Goal: Task Accomplishment & Management: Use online tool/utility

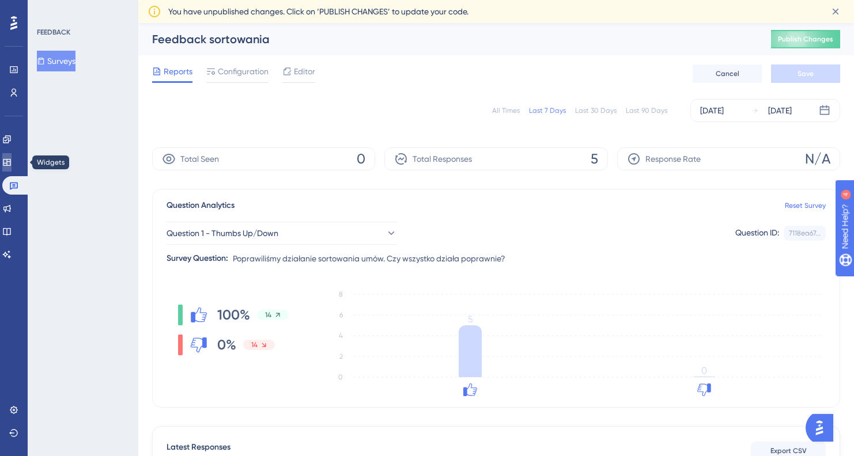
click at [12, 162] on icon at bounding box center [6, 162] width 9 height 9
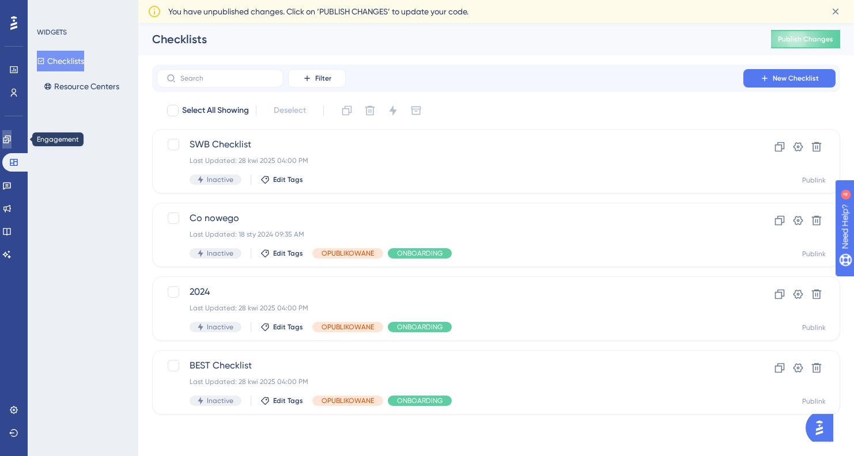
click at [6, 141] on link at bounding box center [6, 139] width 9 height 18
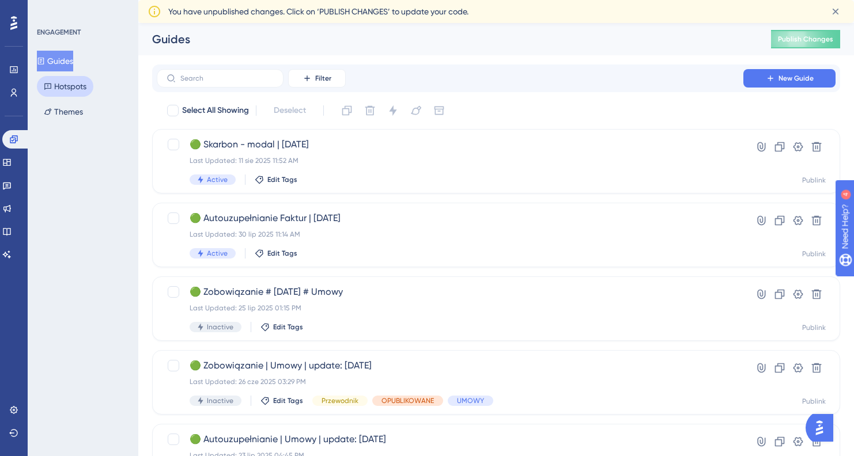
click at [71, 83] on button "Hotspots" at bounding box center [65, 86] width 56 height 21
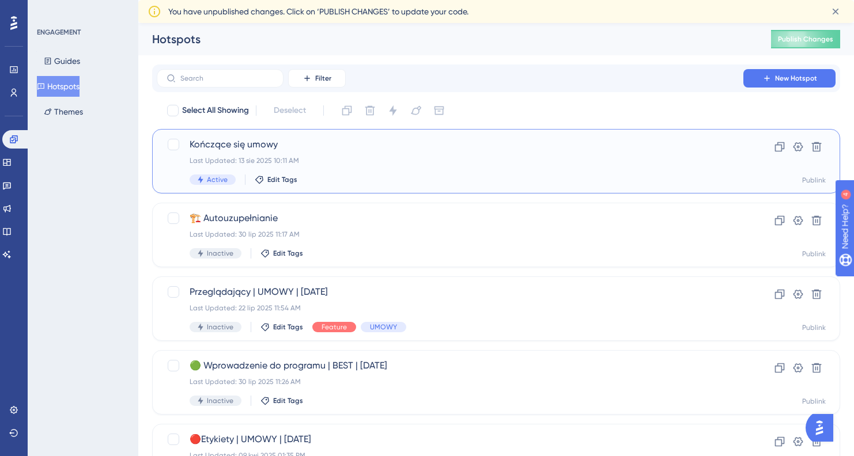
click at [348, 163] on div "Last Updated: 13 sie 2025 10:11 AM" at bounding box center [450, 160] width 521 height 9
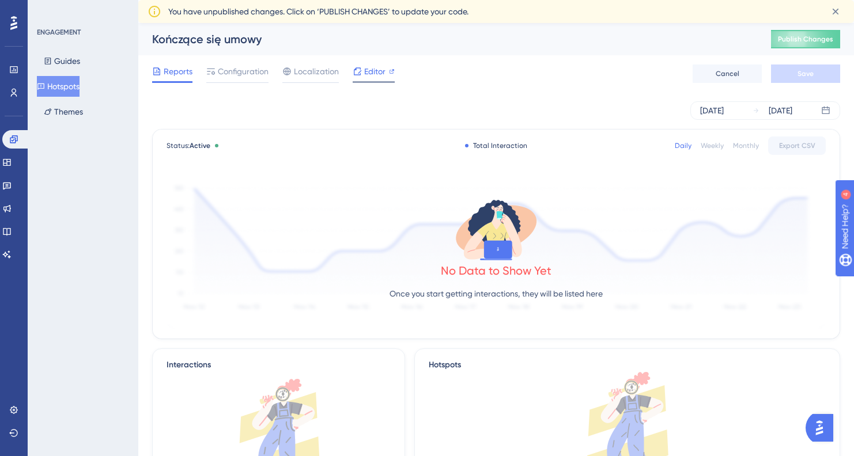
click at [367, 66] on span "Editor" at bounding box center [374, 72] width 21 height 14
click at [245, 67] on span "Configuration" at bounding box center [243, 72] width 51 height 14
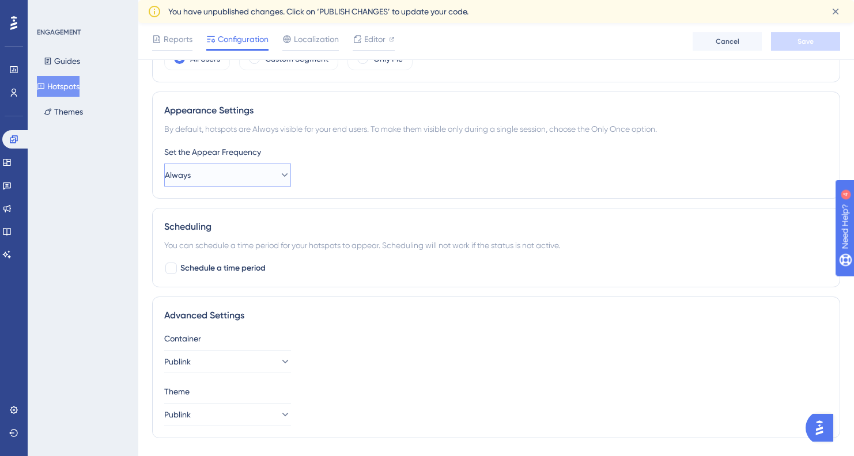
click at [237, 175] on button "Always" at bounding box center [227, 175] width 127 height 23
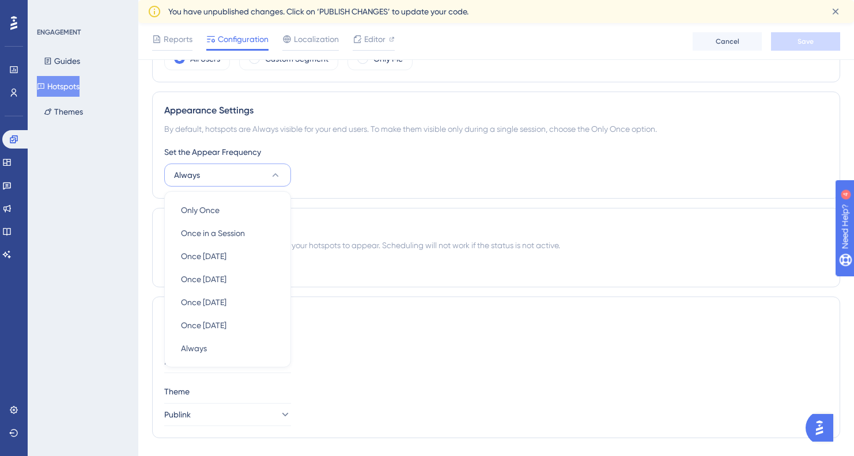
scroll to position [452, 0]
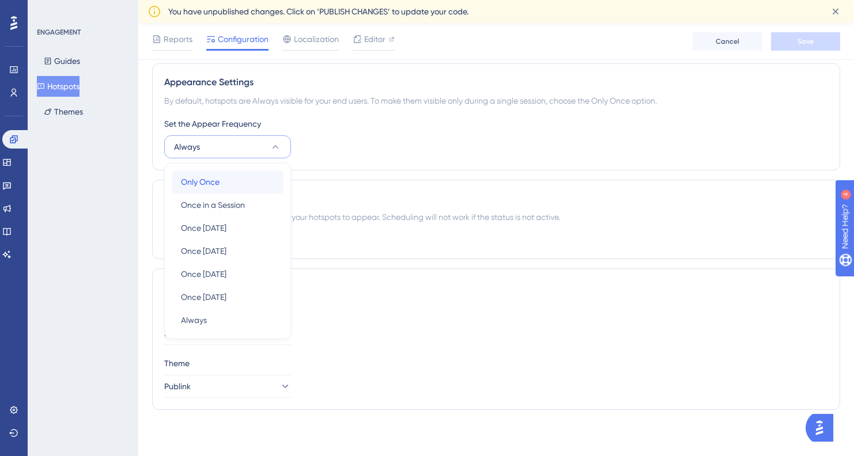
click at [223, 180] on div "Only Once Only Once" at bounding box center [227, 182] width 93 height 23
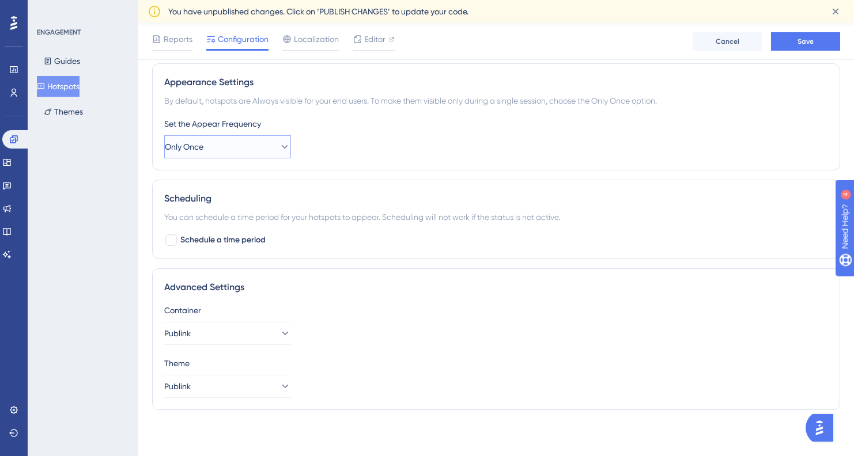
click at [203, 148] on span "Only Once" at bounding box center [184, 147] width 39 height 14
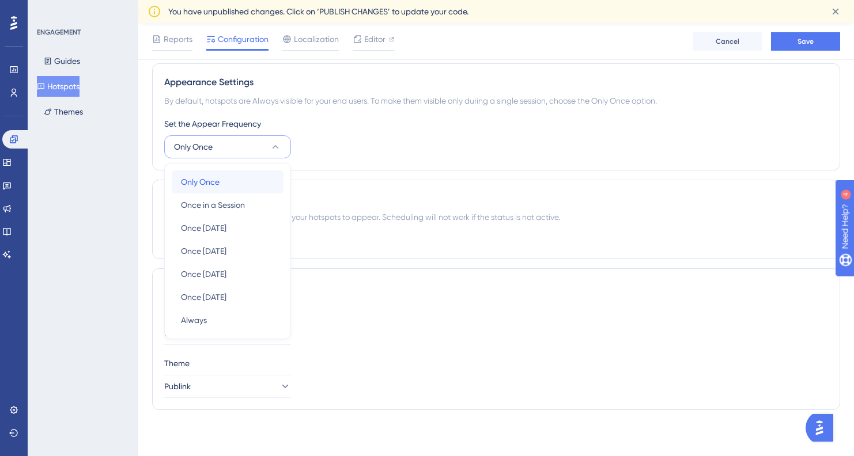
click at [226, 182] on div "Only Once Only Once" at bounding box center [227, 182] width 93 height 23
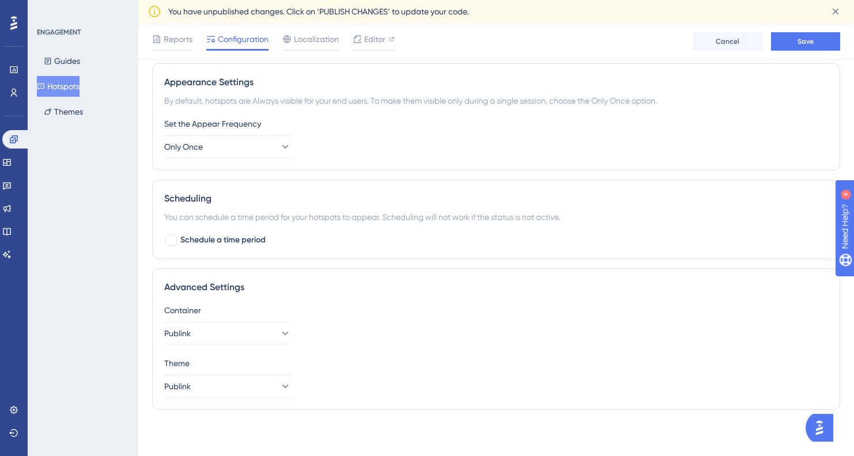
click at [366, 133] on div "Set the Appear Frequency Only Once" at bounding box center [496, 137] width 664 height 41
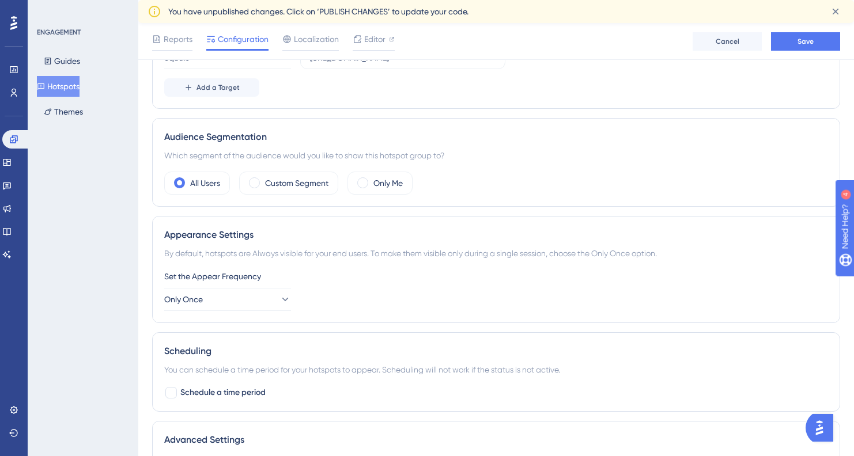
scroll to position [294, 0]
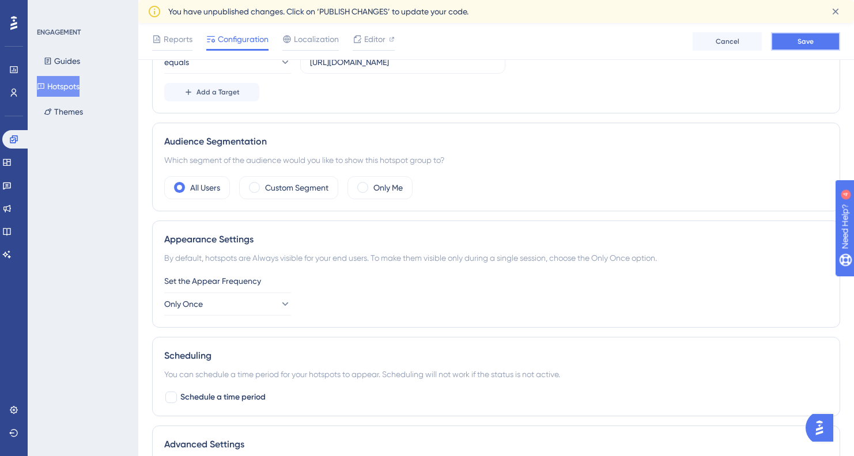
click at [795, 44] on button "Save" at bounding box center [805, 41] width 69 height 18
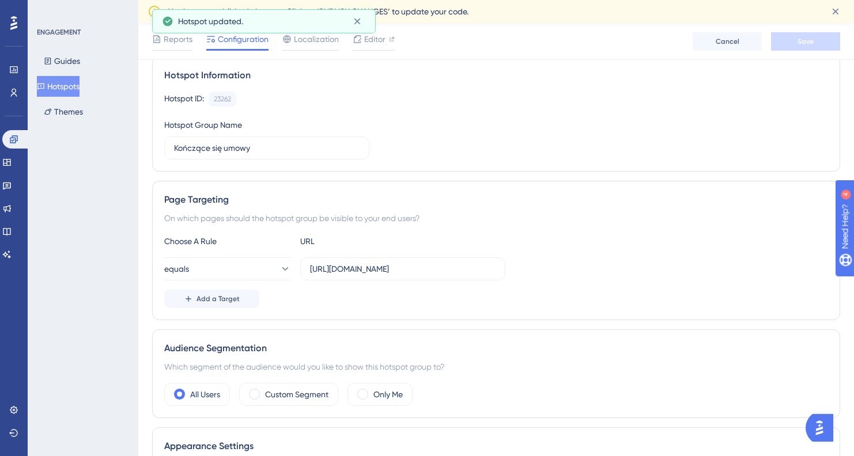
scroll to position [0, 0]
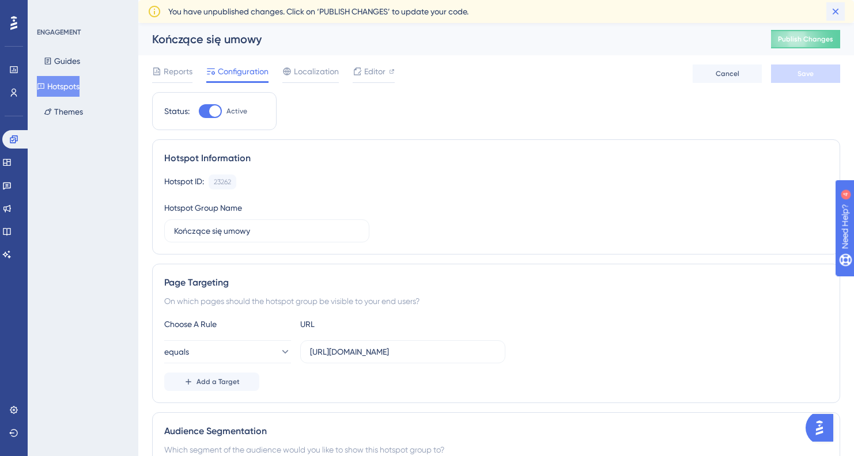
click at [837, 12] on icon at bounding box center [836, 12] width 6 height 6
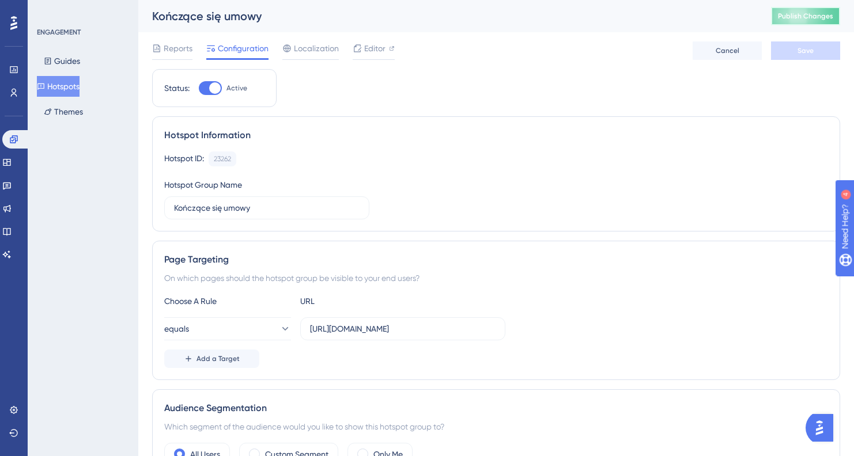
click at [782, 17] on span "Publish Changes" at bounding box center [805, 16] width 55 height 9
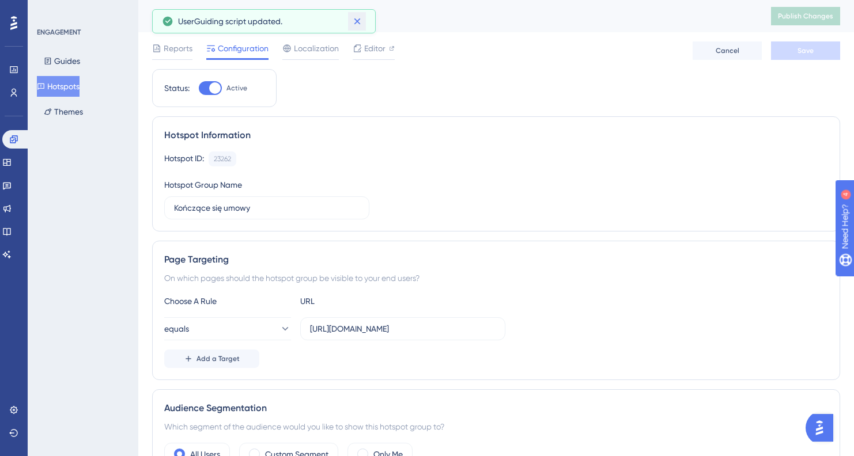
click at [363, 20] on button at bounding box center [357, 21] width 18 height 18
